Goal: Transaction & Acquisition: Register for event/course

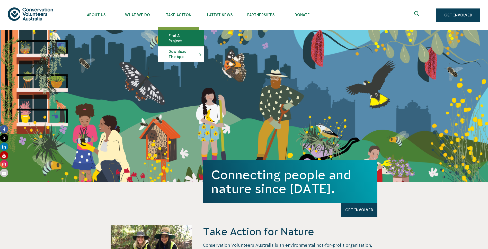
click at [188, 37] on link "Find a project" at bounding box center [181, 38] width 46 height 15
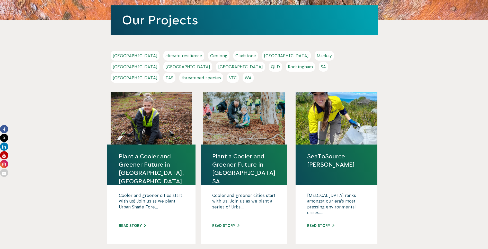
click at [238, 73] on link "VIC" at bounding box center [233, 78] width 12 height 10
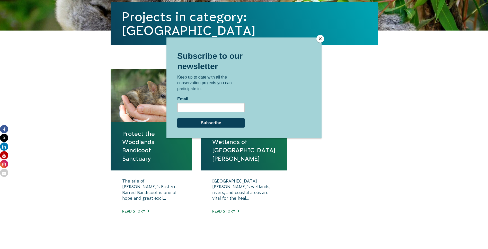
scroll to position [128, 0]
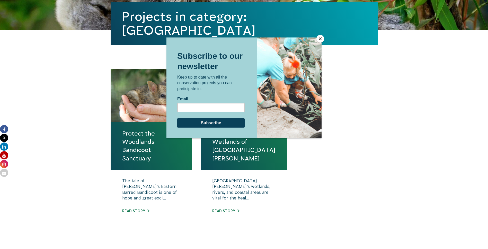
click at [319, 38] on button "Close" at bounding box center [320, 39] width 8 height 8
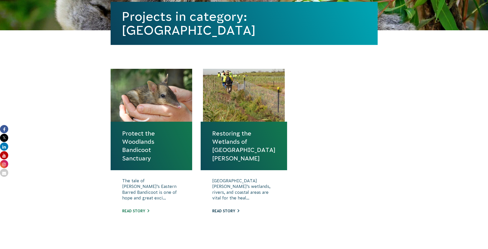
click at [226, 212] on link "Read story" at bounding box center [225, 211] width 27 height 4
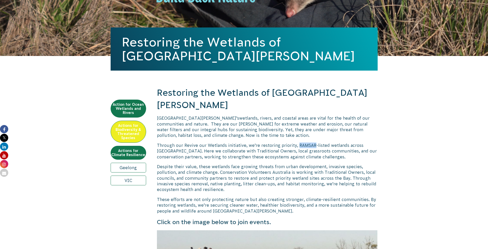
scroll to position [128, 0]
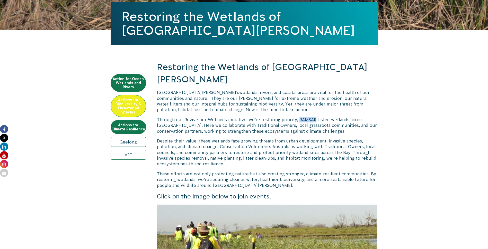
drag, startPoint x: 295, startPoint y: 132, endPoint x: 311, endPoint y: 105, distance: 30.9
click at [311, 117] on span "Through our Revive our Wetlands initiative, we’re restoring priority, RAMSAR-li…" at bounding box center [267, 125] width 220 height 16
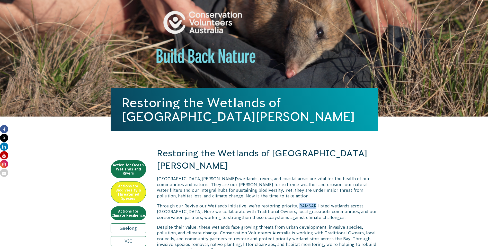
scroll to position [51, 0]
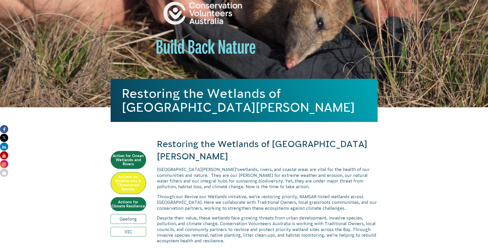
click at [324, 195] on span "Through our Revive our Wetlands initiative, we’re restoring priority, RAMSAR-li…" at bounding box center [267, 203] width 220 height 16
drag, startPoint x: 324, startPoint y: 184, endPoint x: 295, endPoint y: 179, distance: 28.7
copy span "RAMSAR-listed"
